Goal: Task Accomplishment & Management: Manage account settings

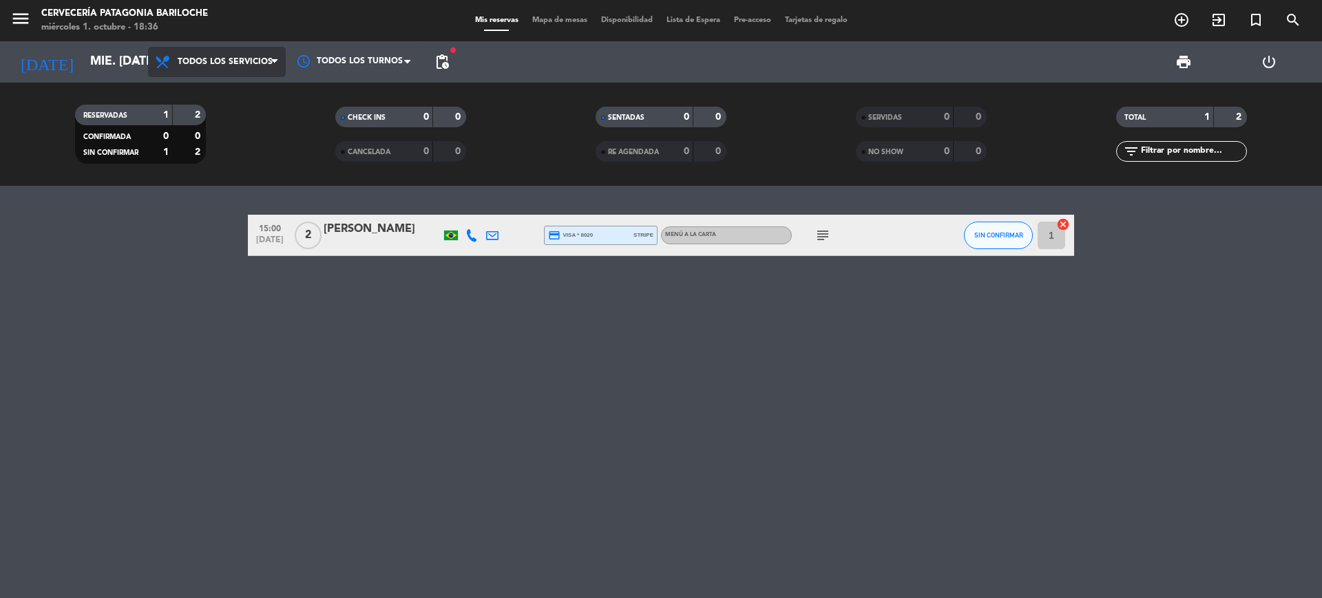
click at [246, 68] on span "Todos los servicios" at bounding box center [217, 62] width 138 height 30
click at [252, 96] on div "menu Cervecería Patagonia Bariloche miércoles 1. octubre - 18:36 Mis reservas M…" at bounding box center [661, 93] width 1322 height 186
click at [125, 58] on input "mié. [DATE]" at bounding box center [163, 62] width 160 height 28
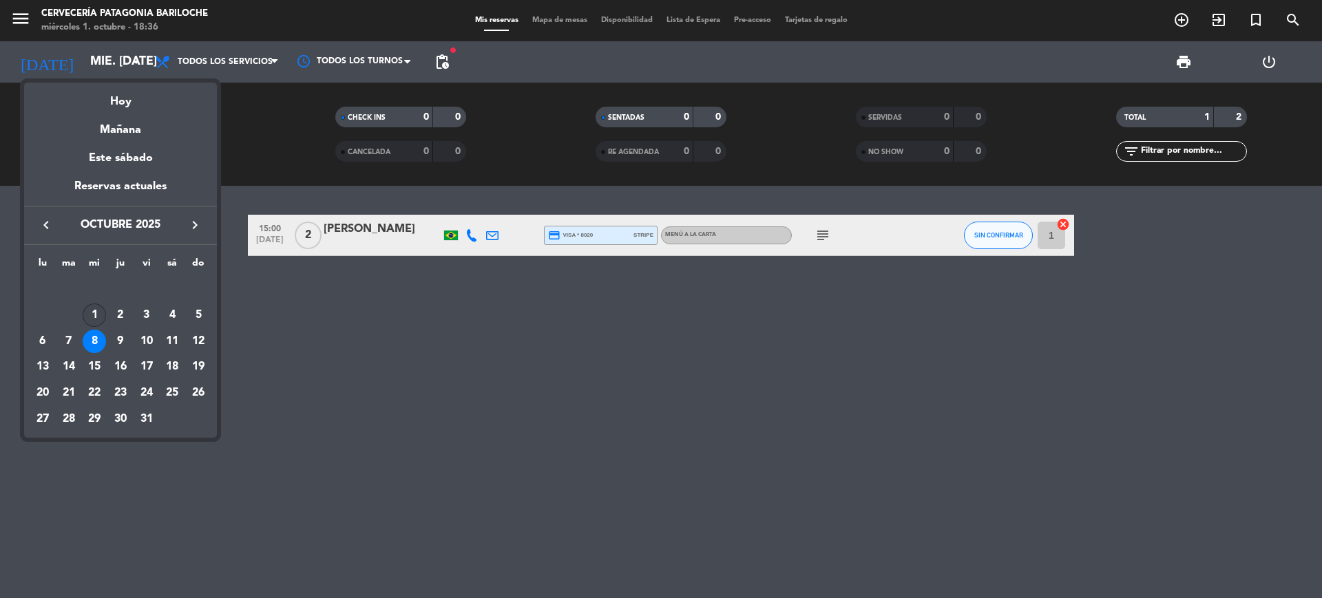
click at [96, 313] on div "1" at bounding box center [94, 315] width 23 height 23
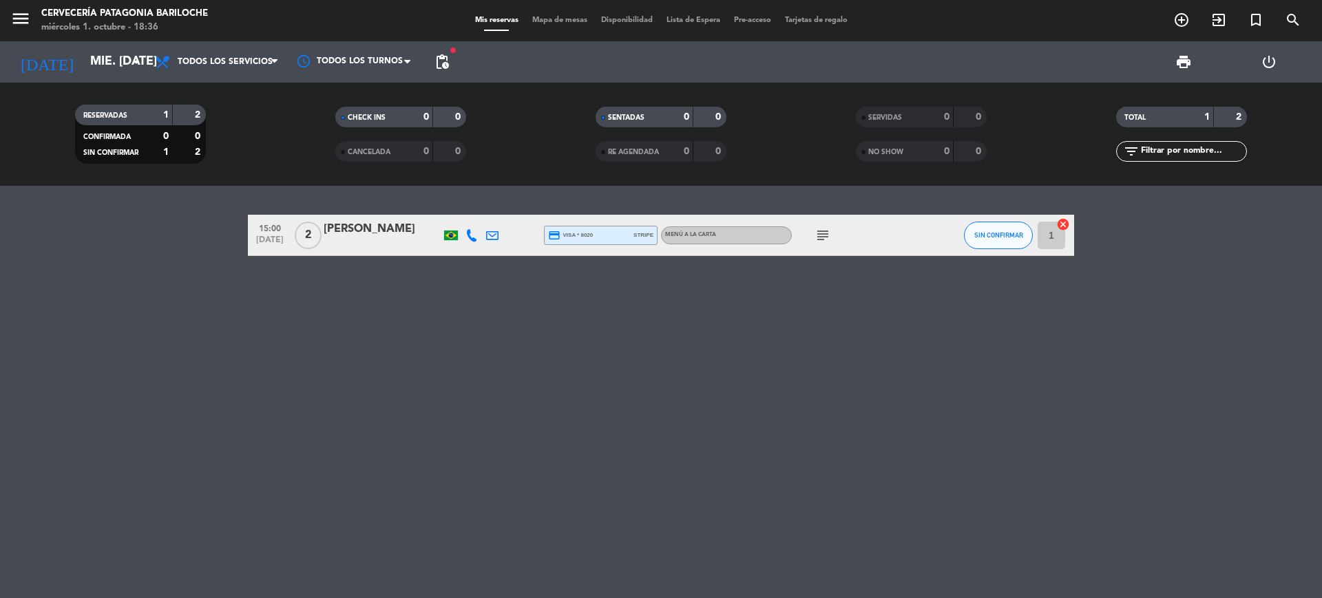
type input "mié. [DATE]"
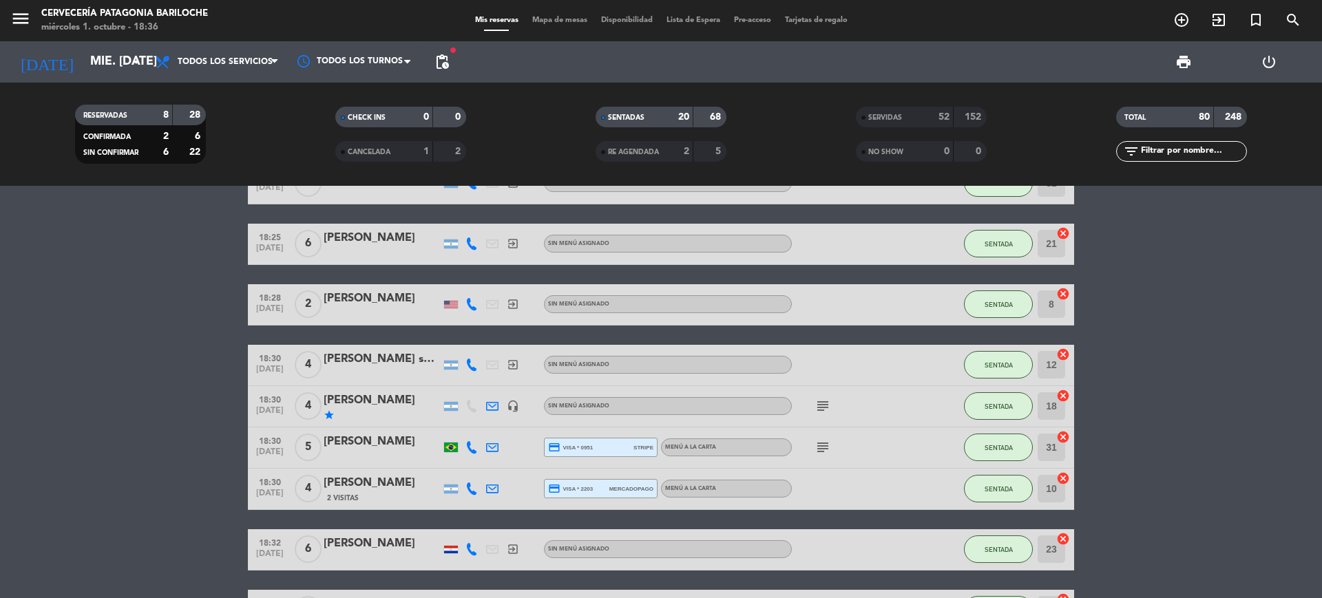
scroll to position [891, 0]
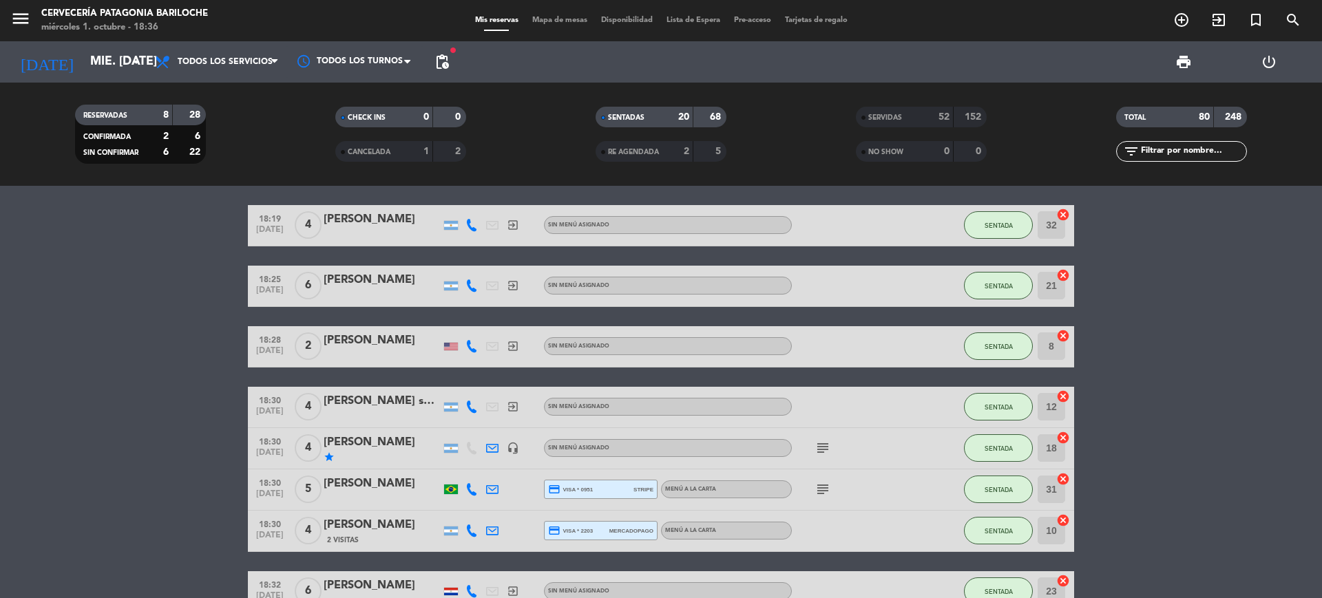
click at [825, 447] on icon "subject" at bounding box center [822, 448] width 17 height 17
click at [517, 445] on icon "headset_mic" at bounding box center [513, 448] width 12 height 12
click at [826, 450] on icon "subject" at bounding box center [822, 448] width 17 height 17
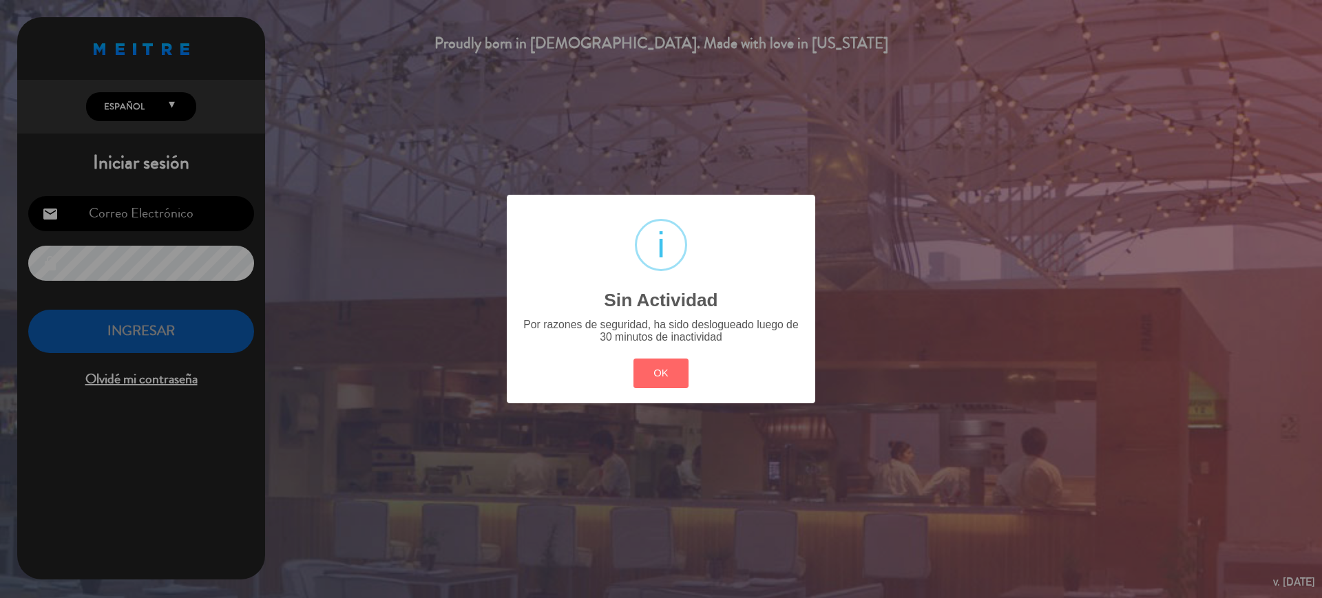
type input "[EMAIL_ADDRESS][DOMAIN_NAME]"
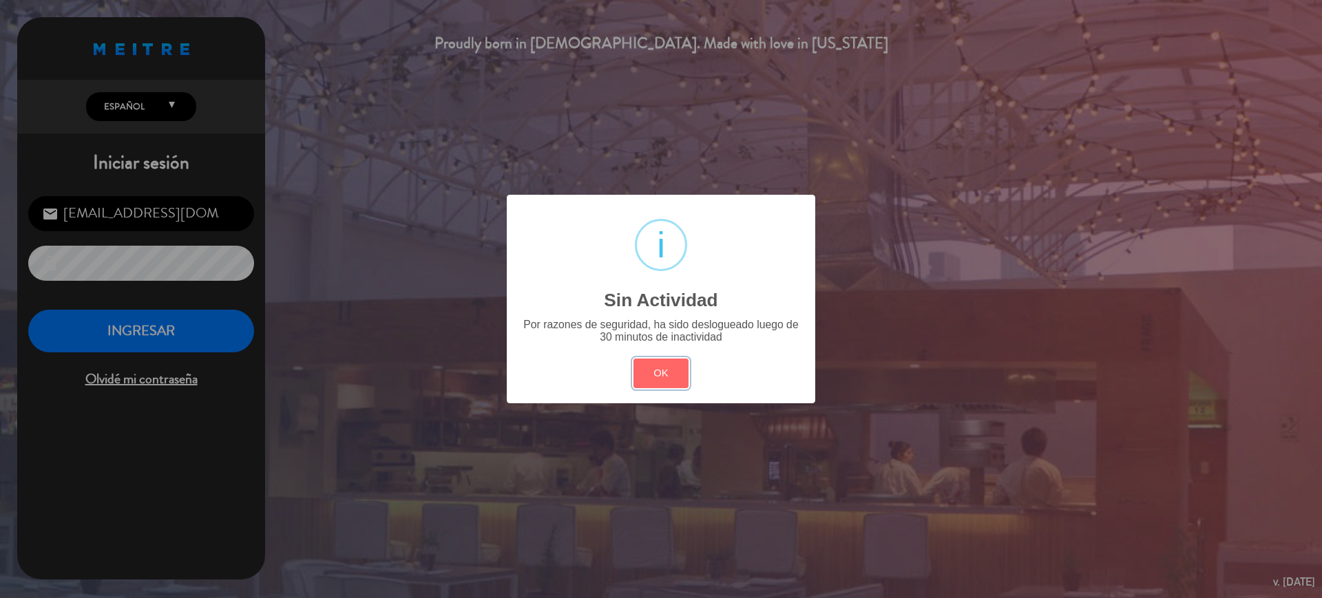
click at [652, 370] on button "OK" at bounding box center [661, 374] width 56 height 30
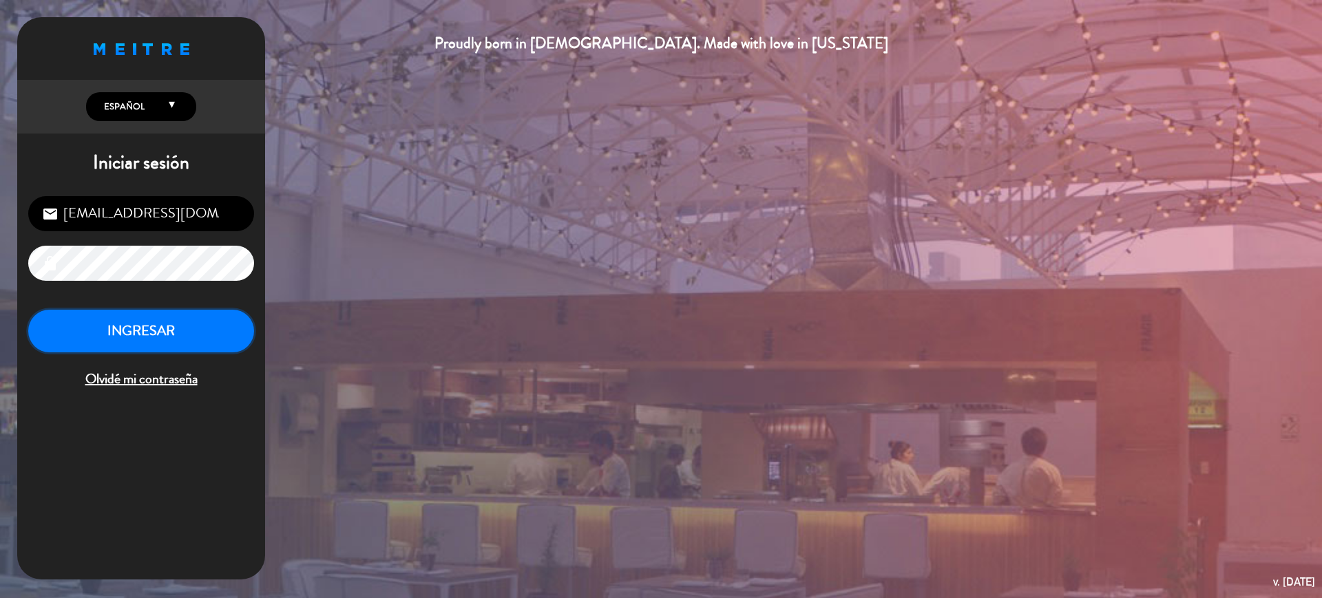
click at [226, 323] on button "INGRESAR" at bounding box center [141, 331] width 226 height 43
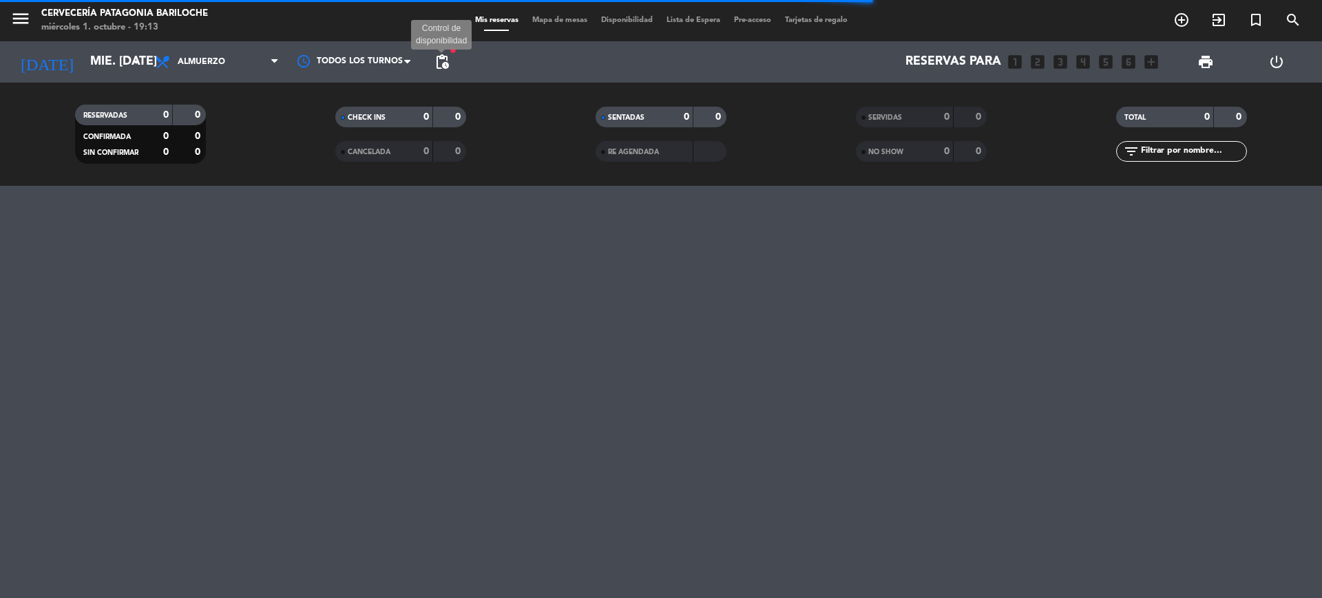
click at [445, 54] on span "pending_actions" at bounding box center [442, 62] width 17 height 17
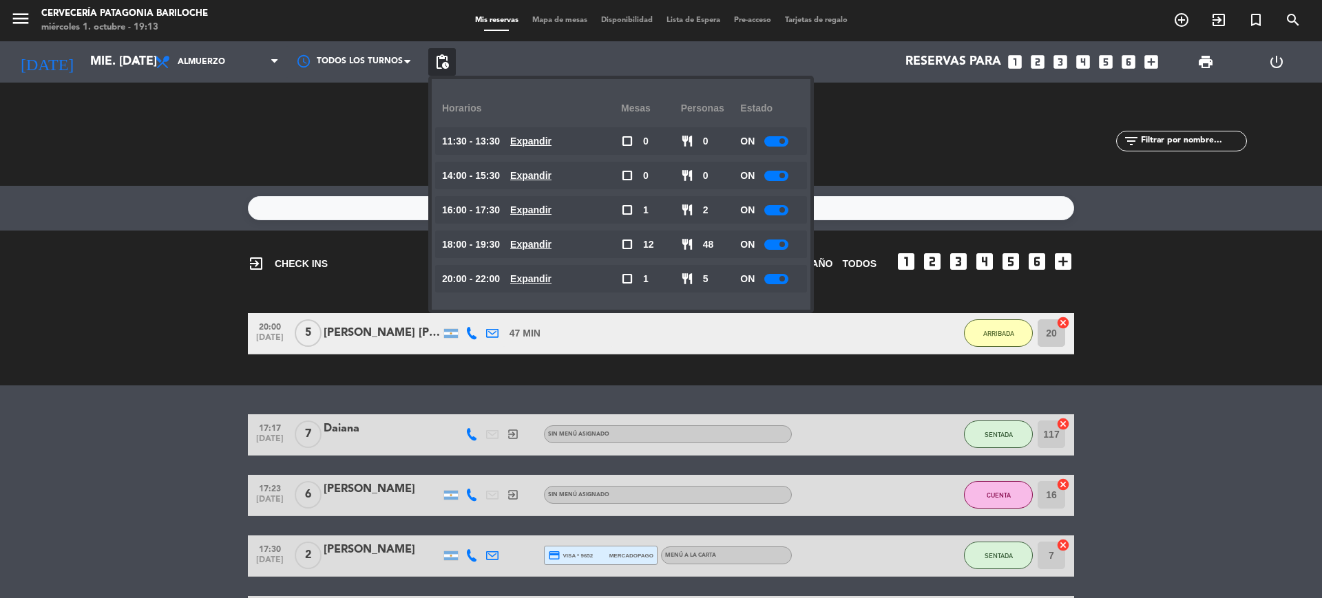
click at [551, 286] on span "Expandir" at bounding box center [530, 279] width 41 height 16
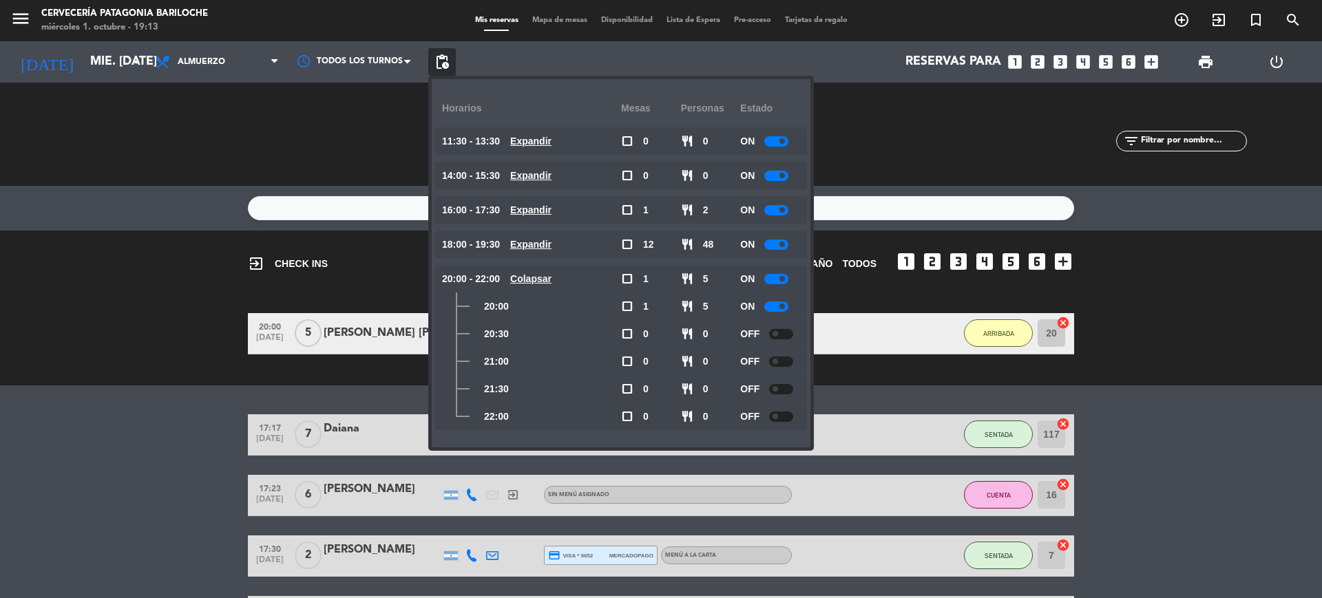
click at [190, 306] on div "exit_to_app CHECK INS Filtrar por tamaño TODOS looks_one looks_two looks_3 look…" at bounding box center [661, 308] width 1322 height 155
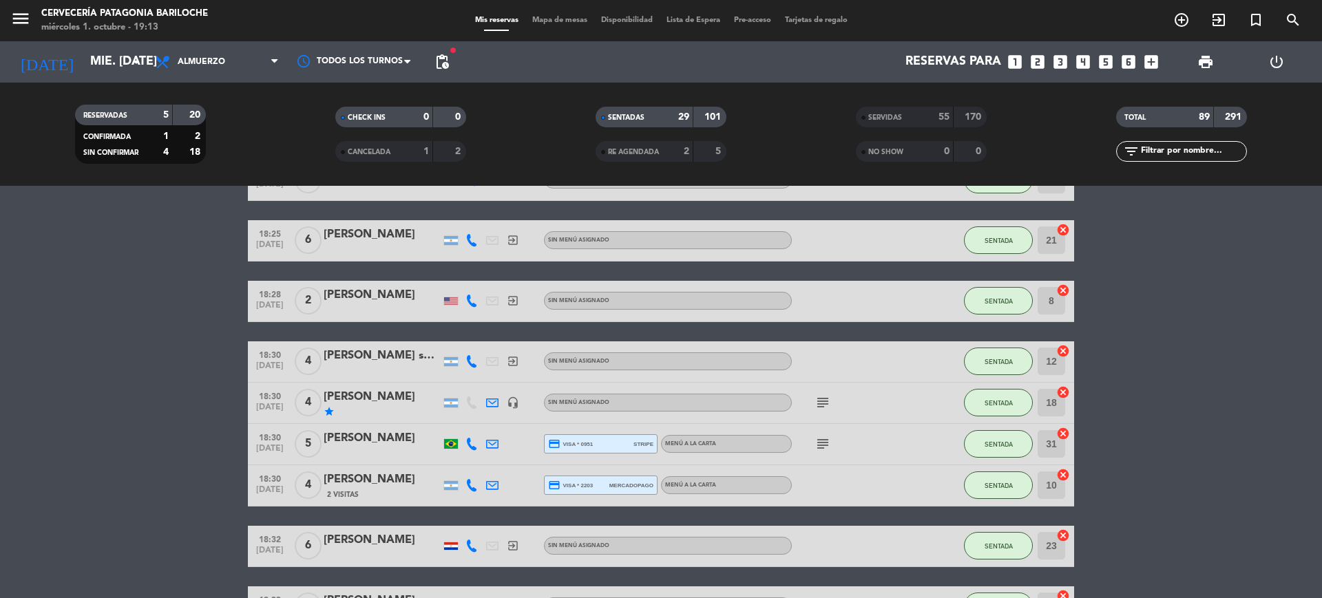
scroll to position [1377, 0]
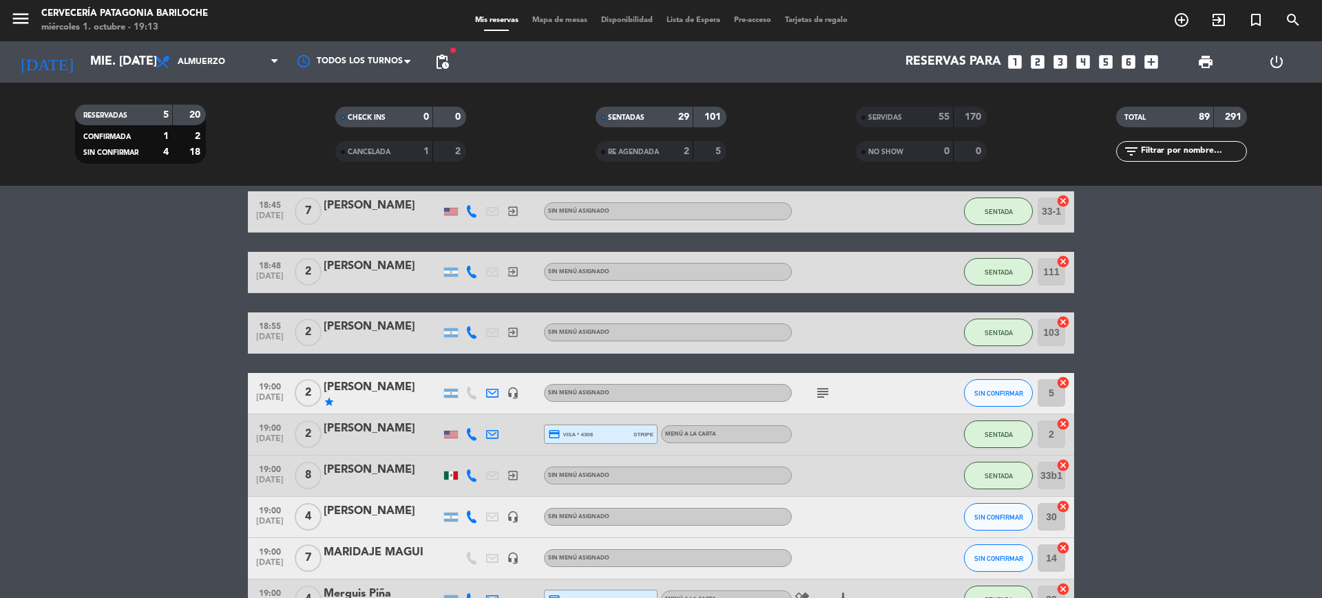
click at [373, 394] on div "[PERSON_NAME]" at bounding box center [382, 388] width 117 height 18
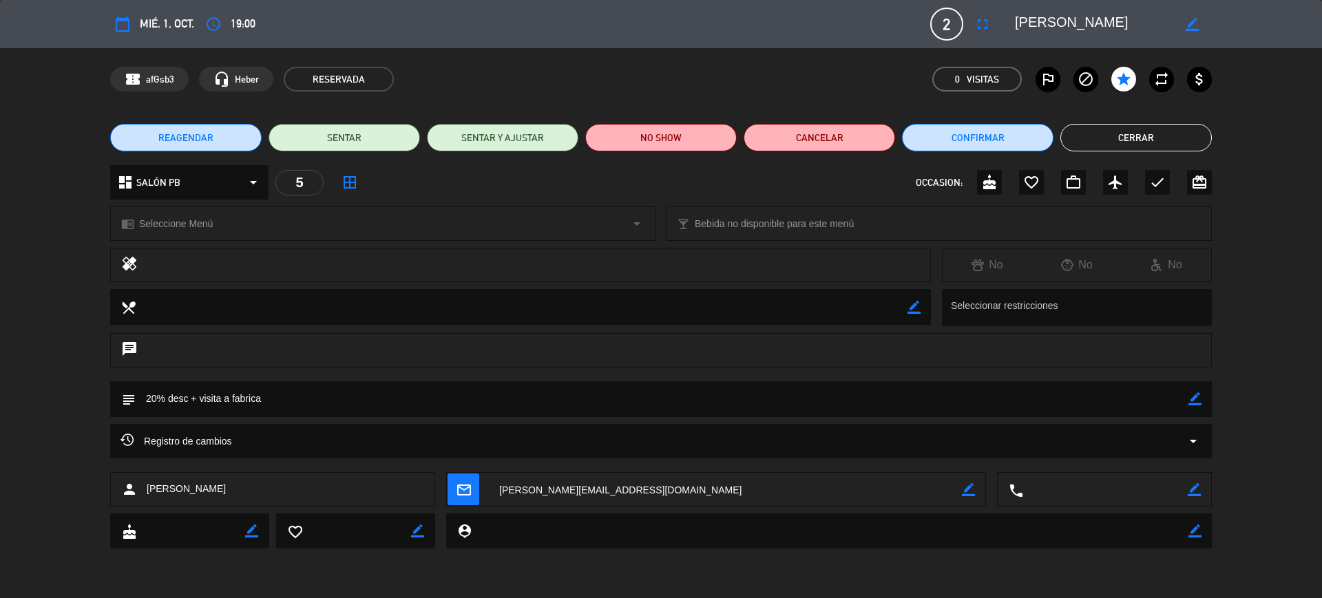
click at [123, 397] on icon "subject" at bounding box center [127, 399] width 15 height 15
click at [208, 432] on div "Registro de cambios arrow_drop_down" at bounding box center [660, 441] width 1101 height 34
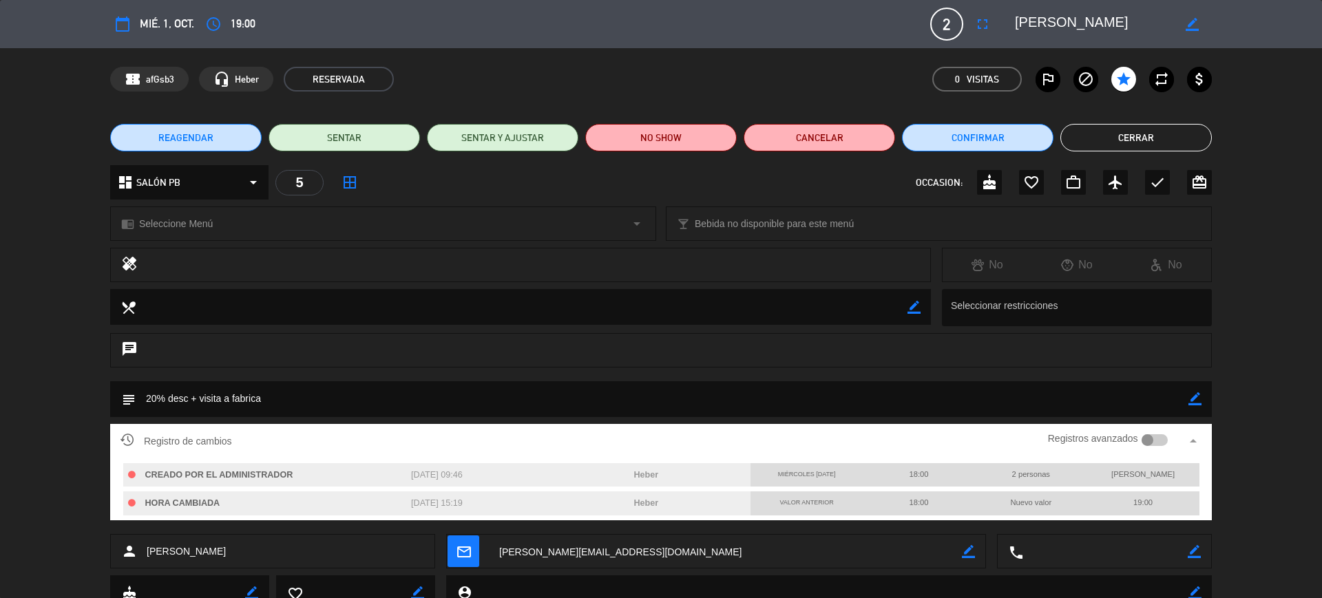
click at [1168, 132] on button "Cerrar" at bounding box center [1135, 138] width 151 height 28
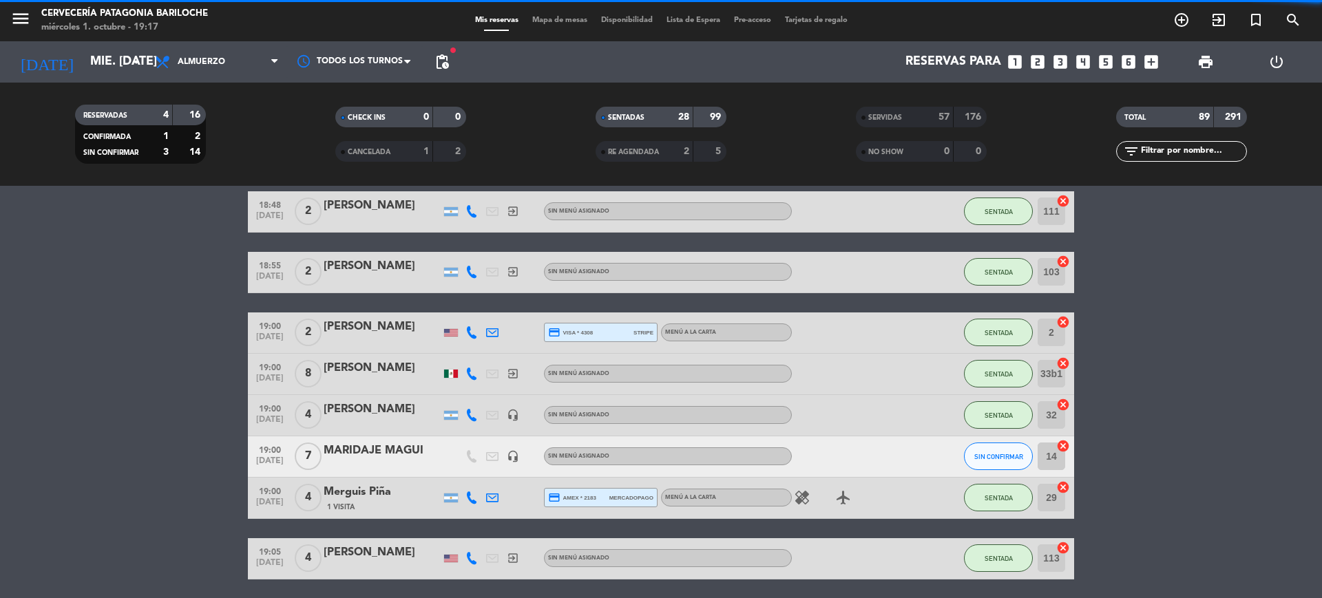
scroll to position [1437, 0]
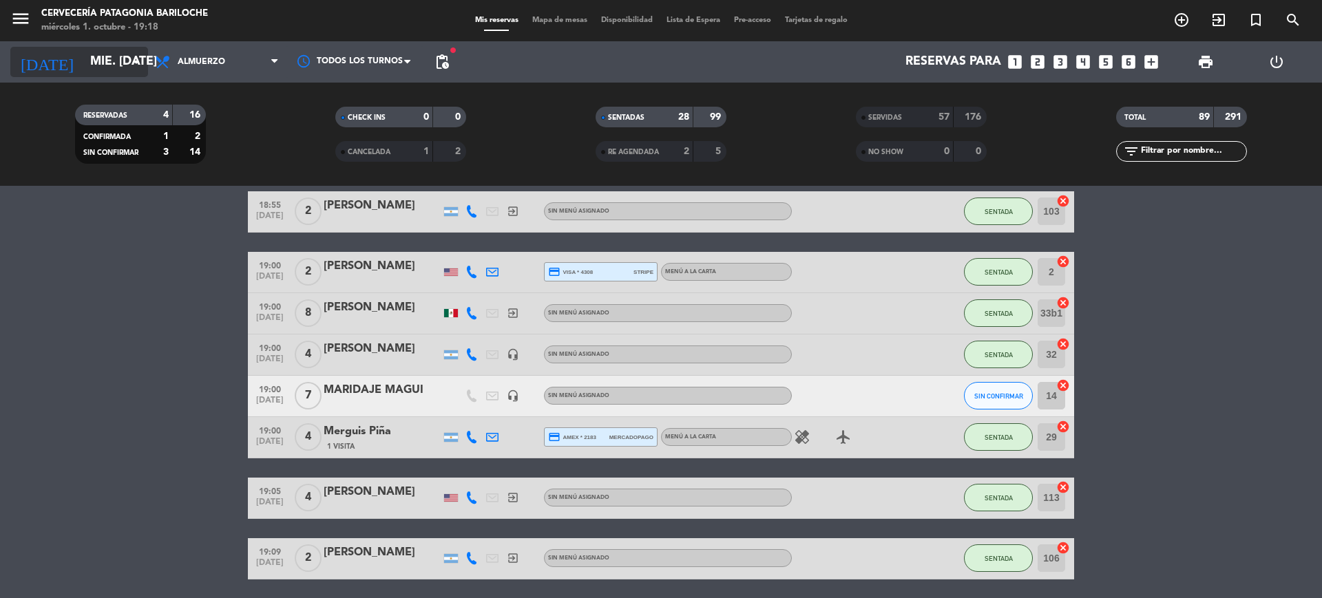
click at [92, 52] on input "mié. [DATE]" at bounding box center [163, 62] width 160 height 28
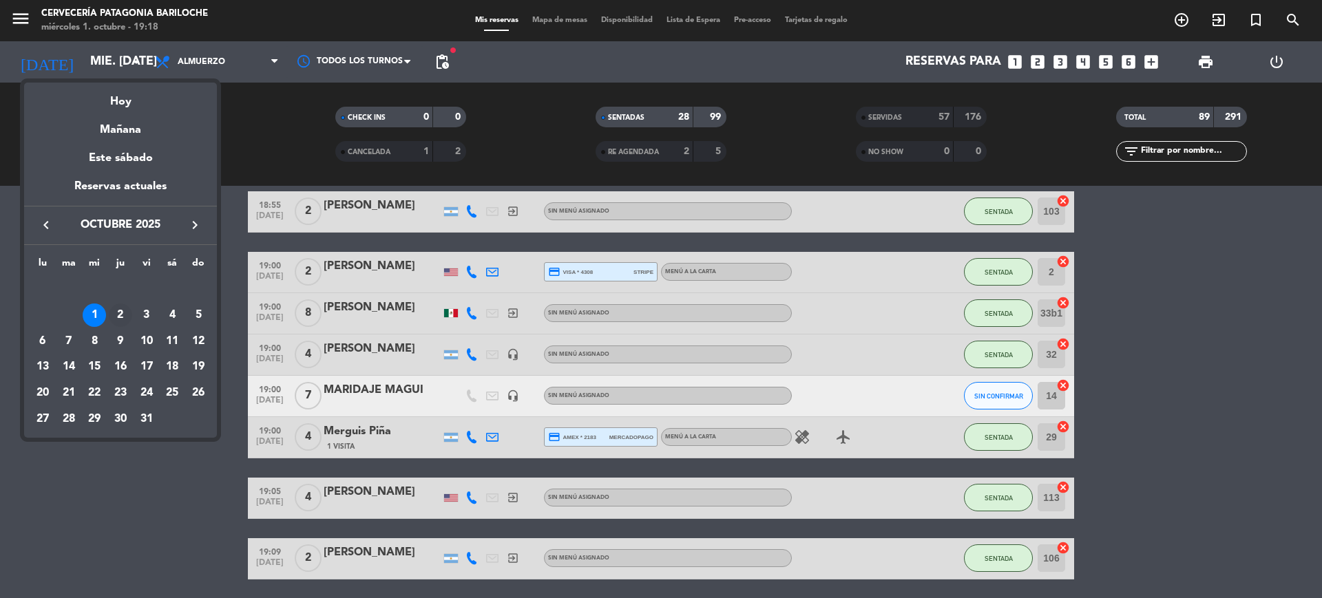
click at [121, 311] on div "2" at bounding box center [120, 315] width 23 height 23
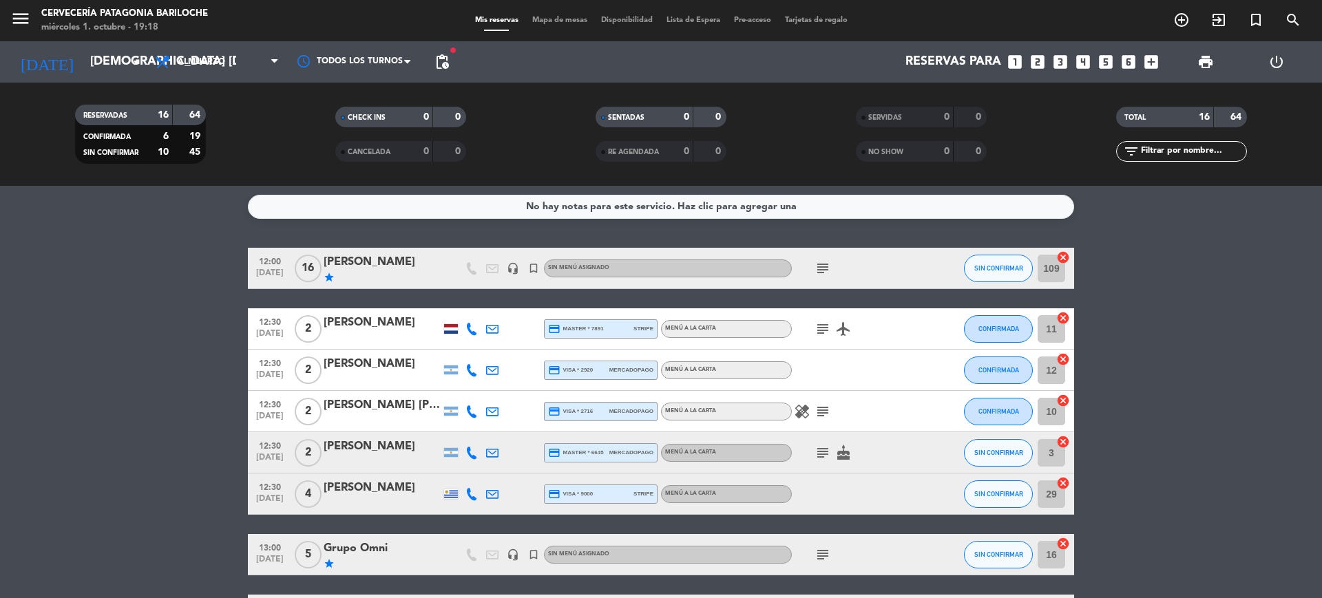
scroll to position [0, 0]
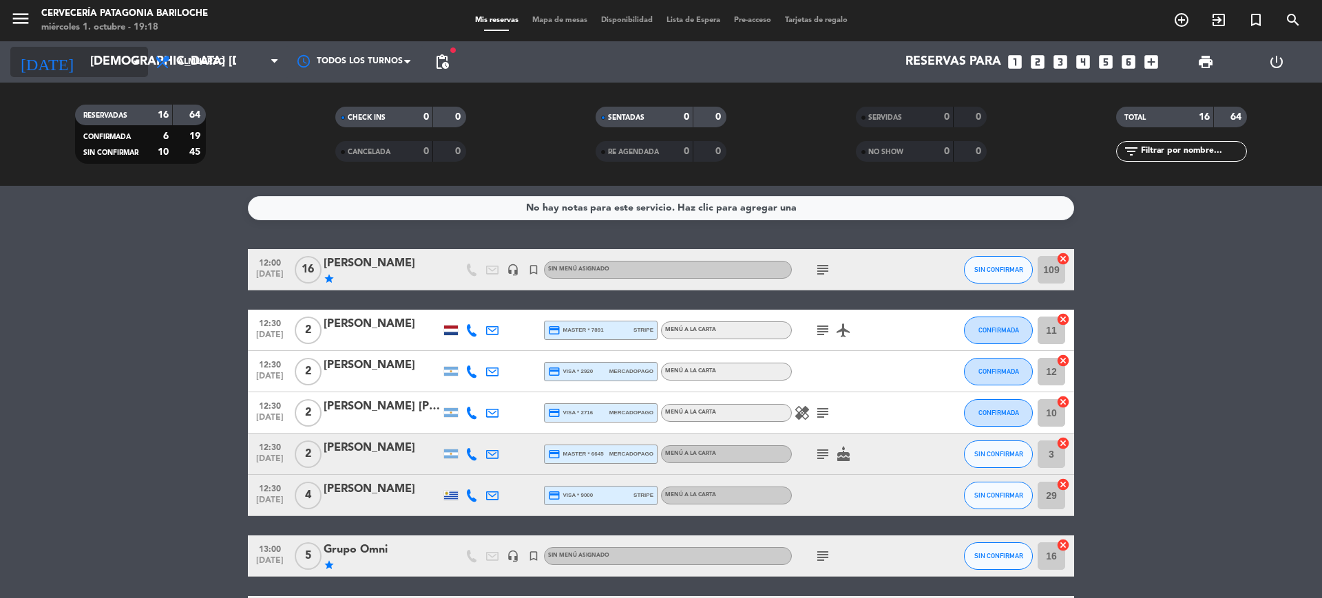
click at [94, 48] on input "[DEMOGRAPHIC_DATA] [DATE]" at bounding box center [163, 62] width 160 height 28
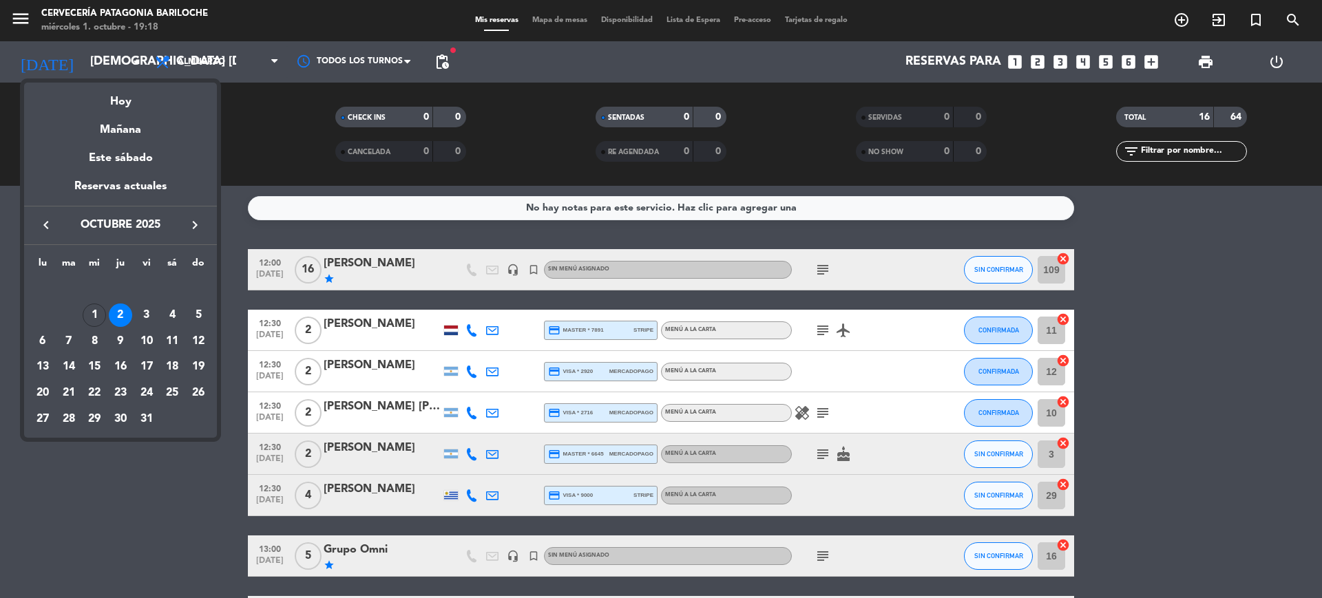
click at [90, 318] on div "1" at bounding box center [94, 315] width 23 height 23
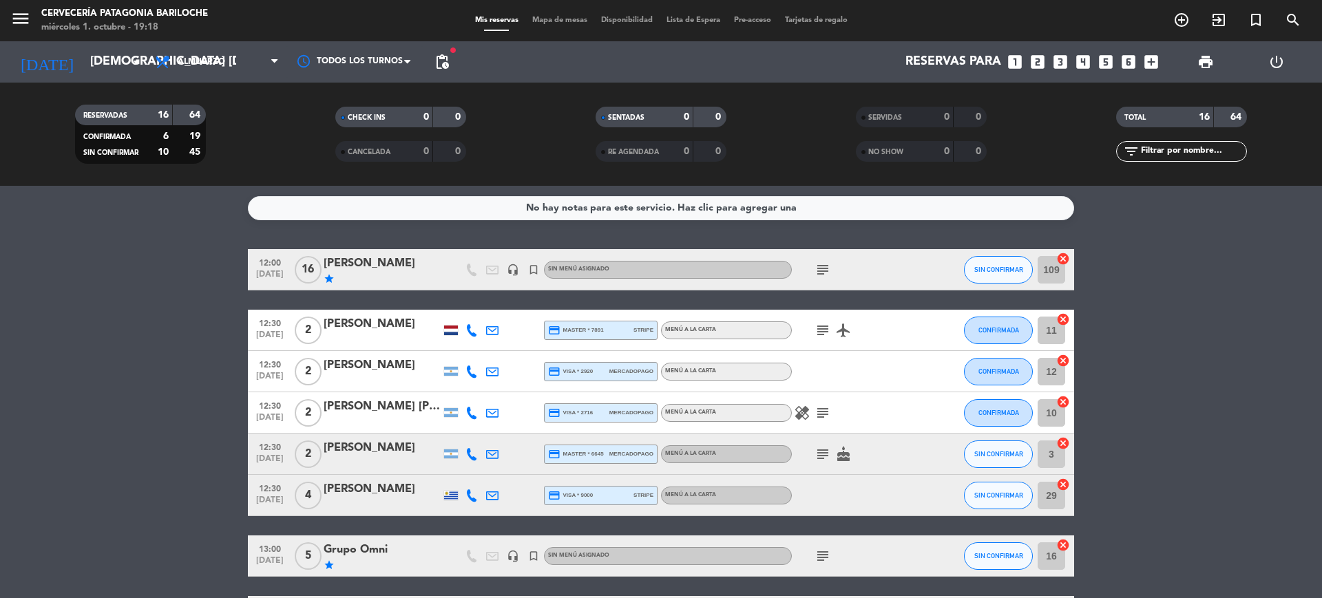
type input "mié. [DATE]"
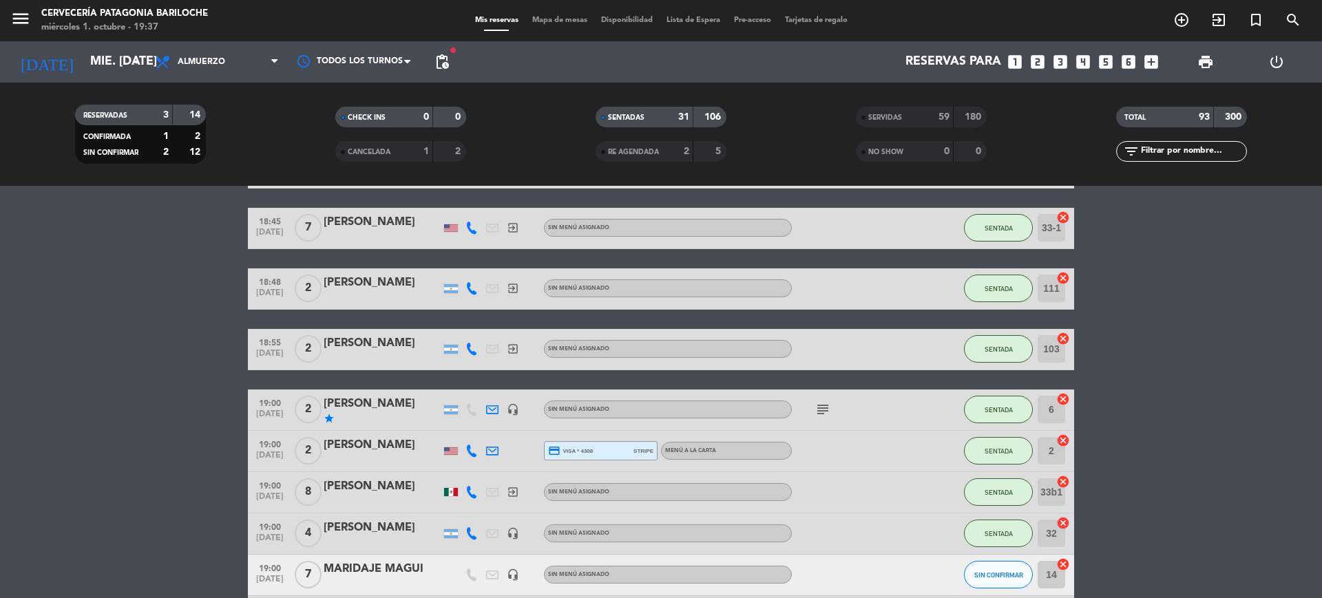
scroll to position [1119, 0]
click at [373, 417] on div "star" at bounding box center [382, 417] width 117 height 11
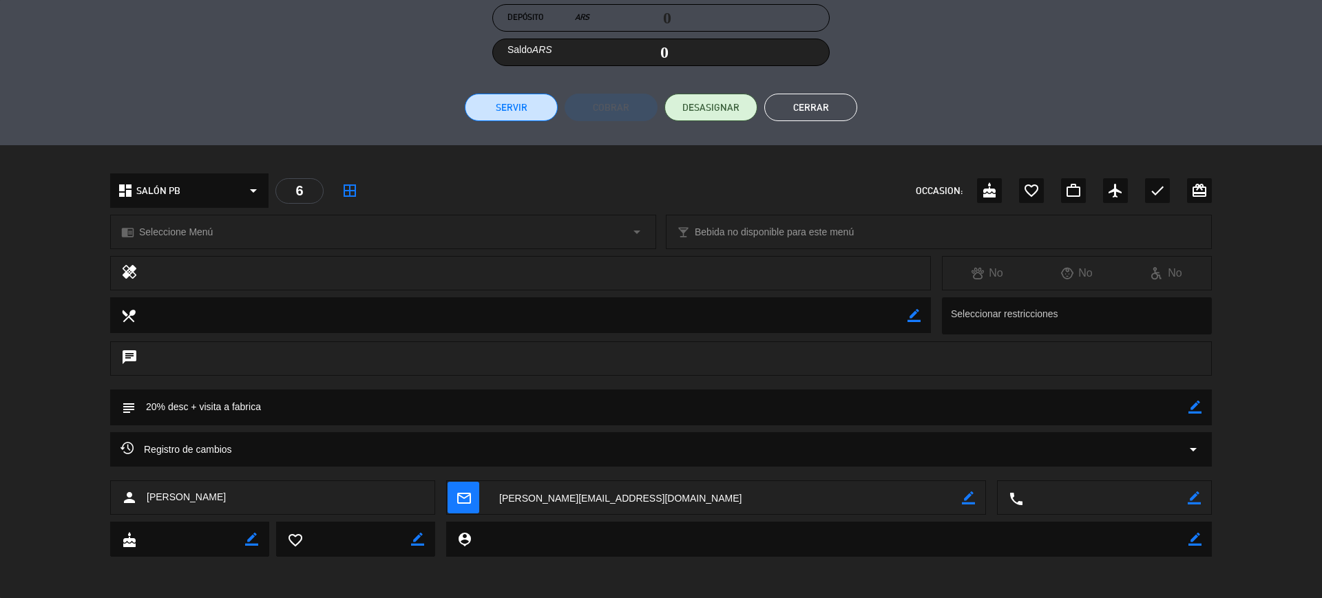
scroll to position [1179, 0]
